Goal: Answer question/provide support: Share knowledge or assist other users

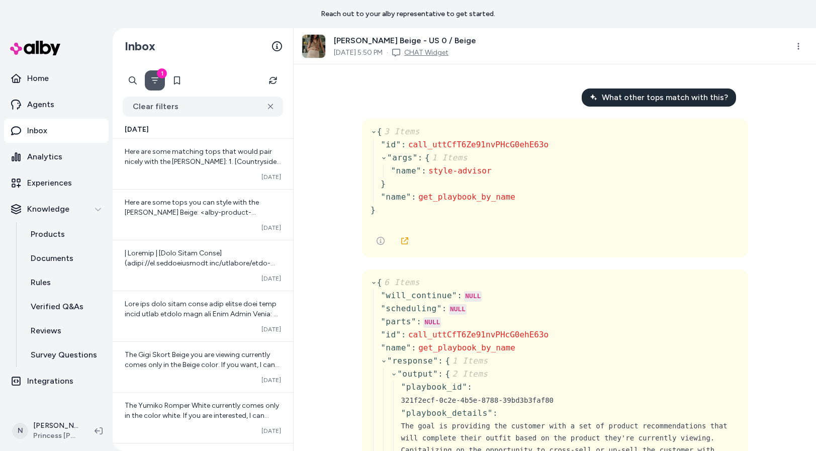
click at [442, 53] on link "CHAT Widget" at bounding box center [426, 53] width 44 height 10
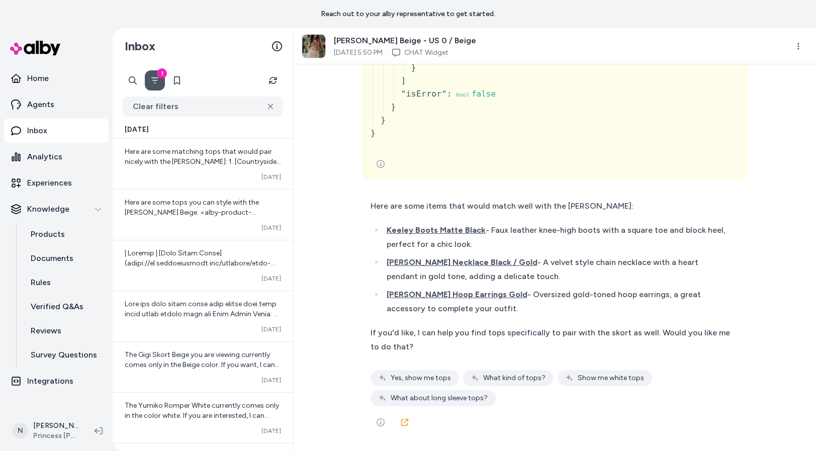
scroll to position [4138, 0]
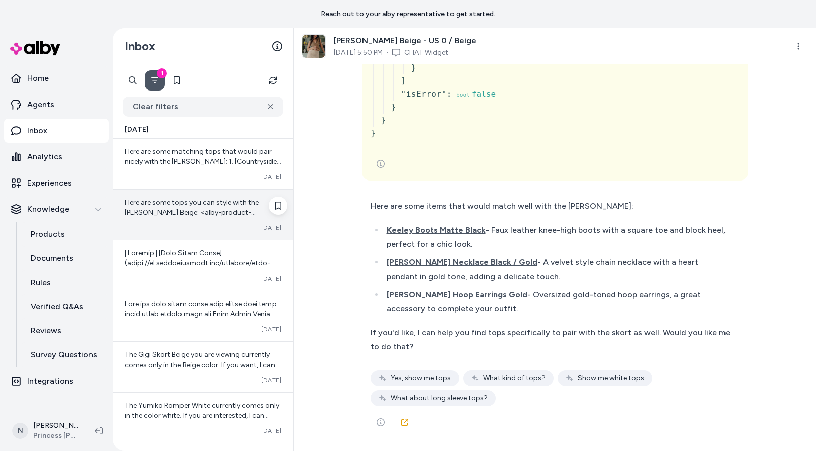
click at [138, 211] on span "Here are some tops you can style with the Gigi Skort Beige: <alby-product-carou…" at bounding box center [202, 257] width 155 height 119
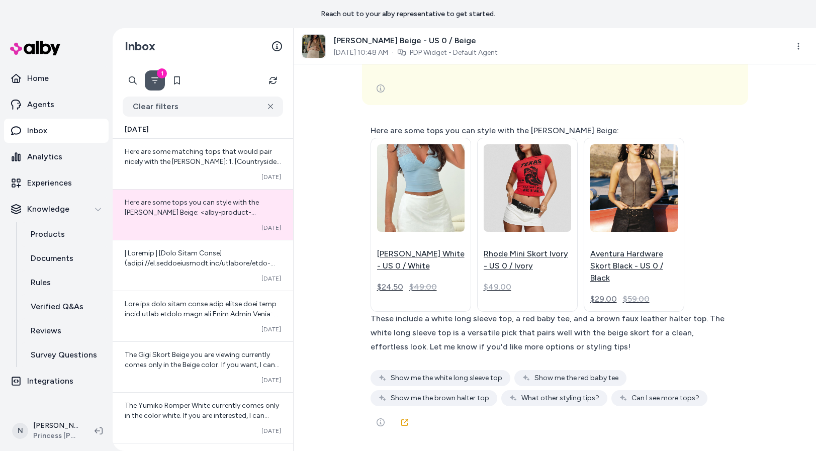
scroll to position [8944, 0]
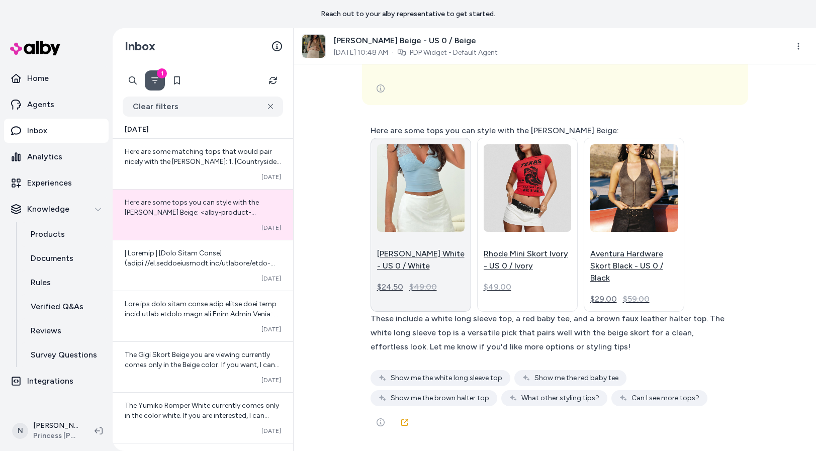
click at [409, 251] on p "Gigi Skort White - US 0 / White" at bounding box center [420, 260] width 87 height 24
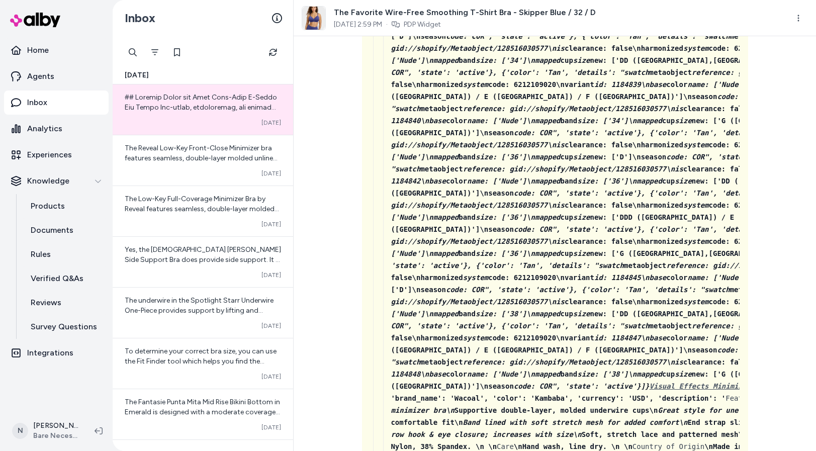
scroll to position [86982, 0]
